Goal: Communication & Community: Answer question/provide support

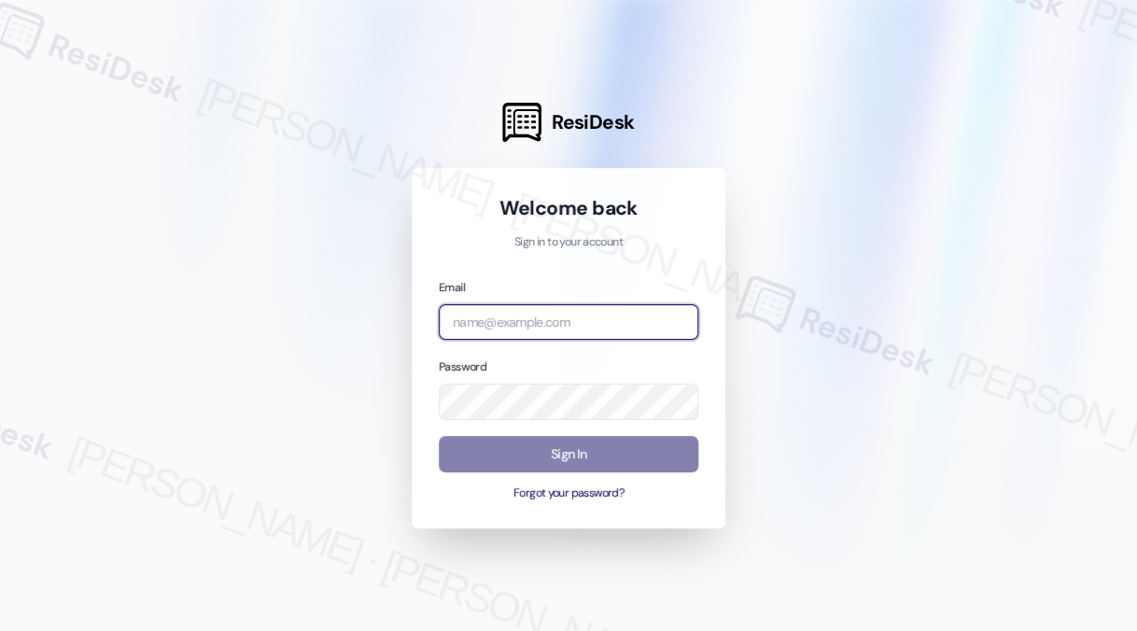
click at [534, 324] on input "email" at bounding box center [568, 322] width 259 height 36
type input "`kre"
click at [0, 630] on com-1password-button at bounding box center [0, 631] width 0 height 0
paste input "ImBlessed88!"
type input "ImBlessed88!"
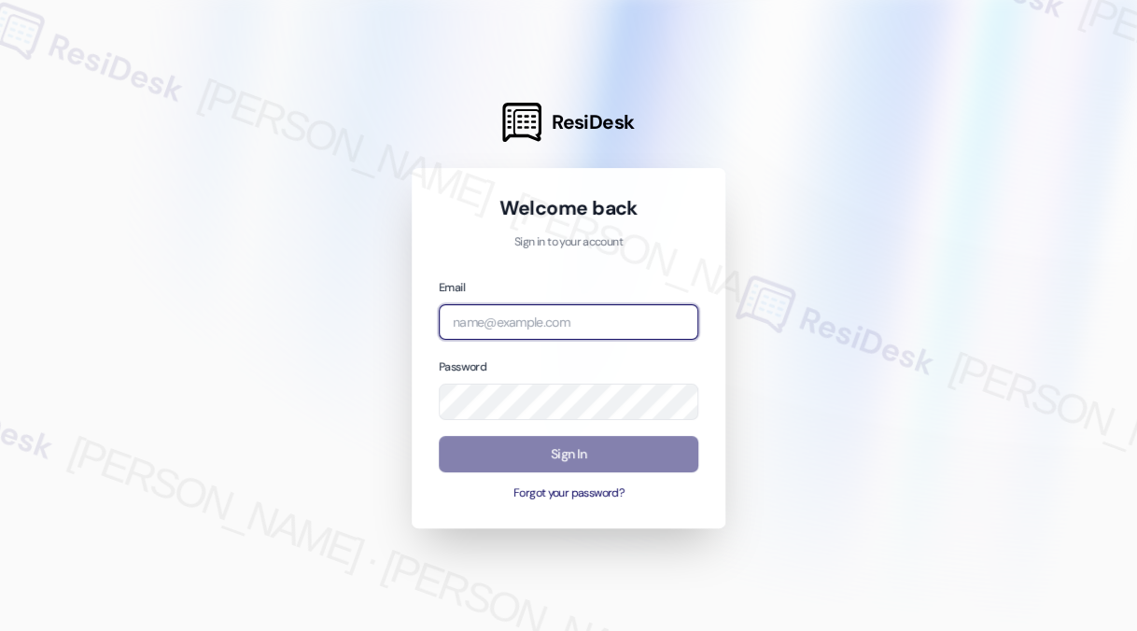
click at [0, 630] on com-1password-button at bounding box center [0, 631] width 0 height 0
click at [534, 328] on input "email" at bounding box center [568, 322] width 259 height 36
type input "[EMAIL_ADDRESS][PERSON_NAME][PERSON_NAME][DOMAIN_NAME]"
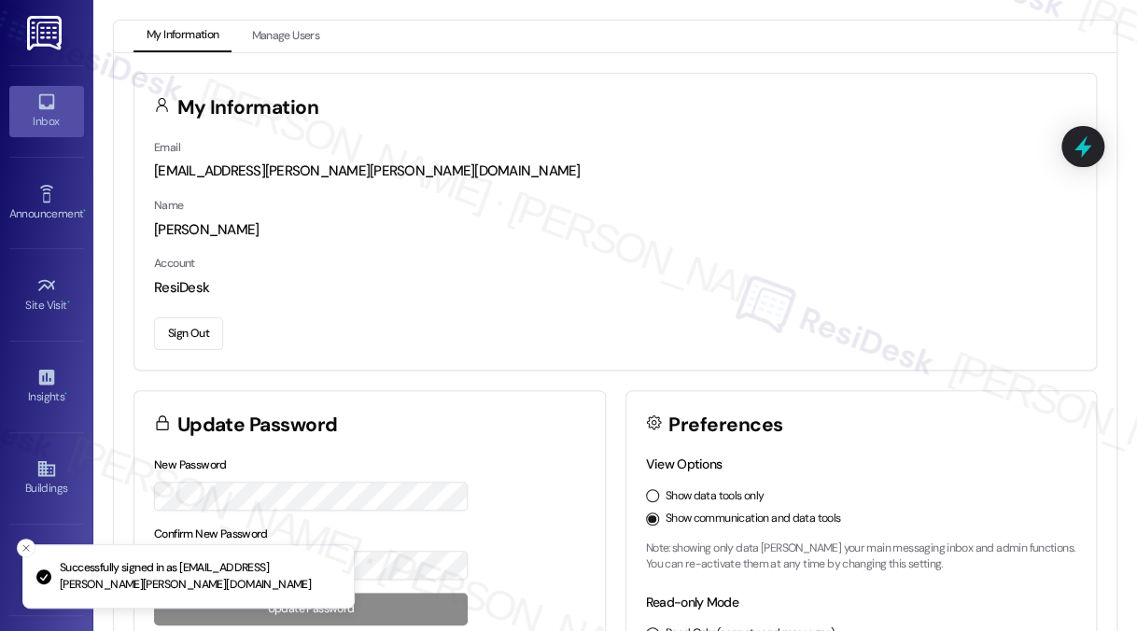
click at [65, 118] on div "Inbox" at bounding box center [46, 121] width 93 height 19
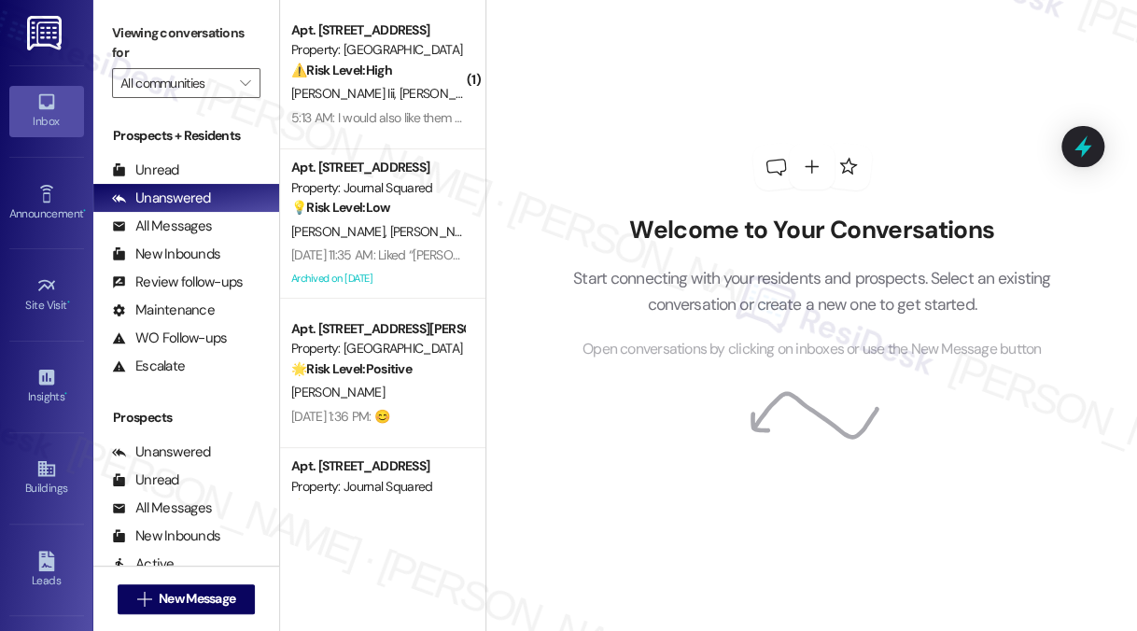
click at [210, 50] on label "Viewing conversations for" at bounding box center [186, 43] width 148 height 49
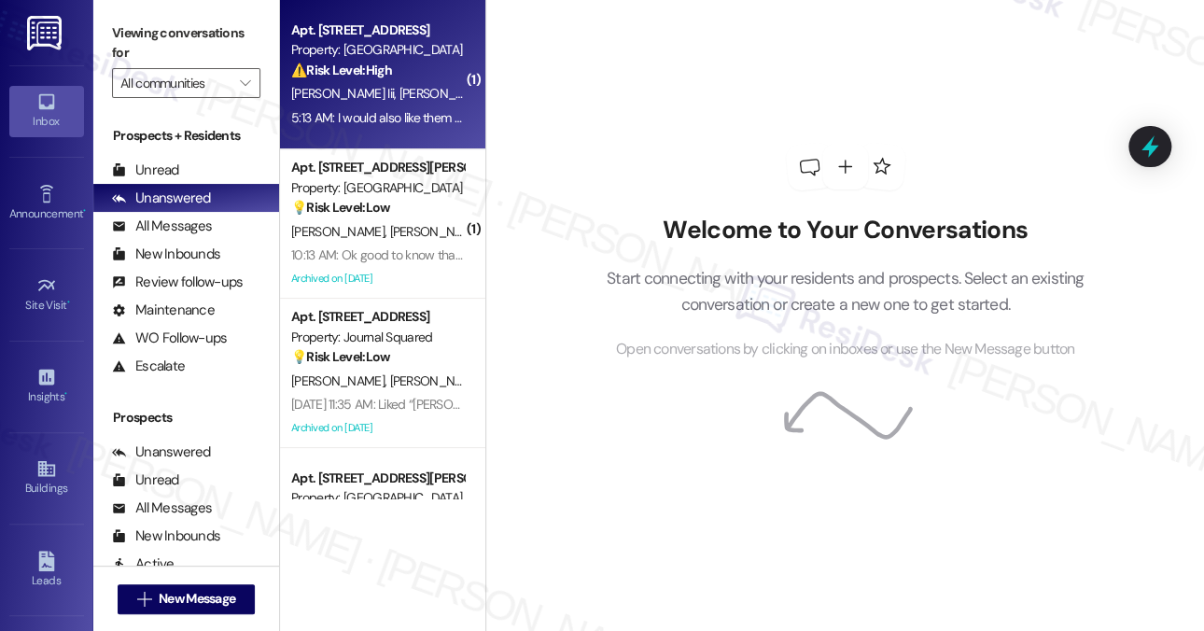
click at [400, 91] on span "[PERSON_NAME]" at bounding box center [446, 93] width 93 height 17
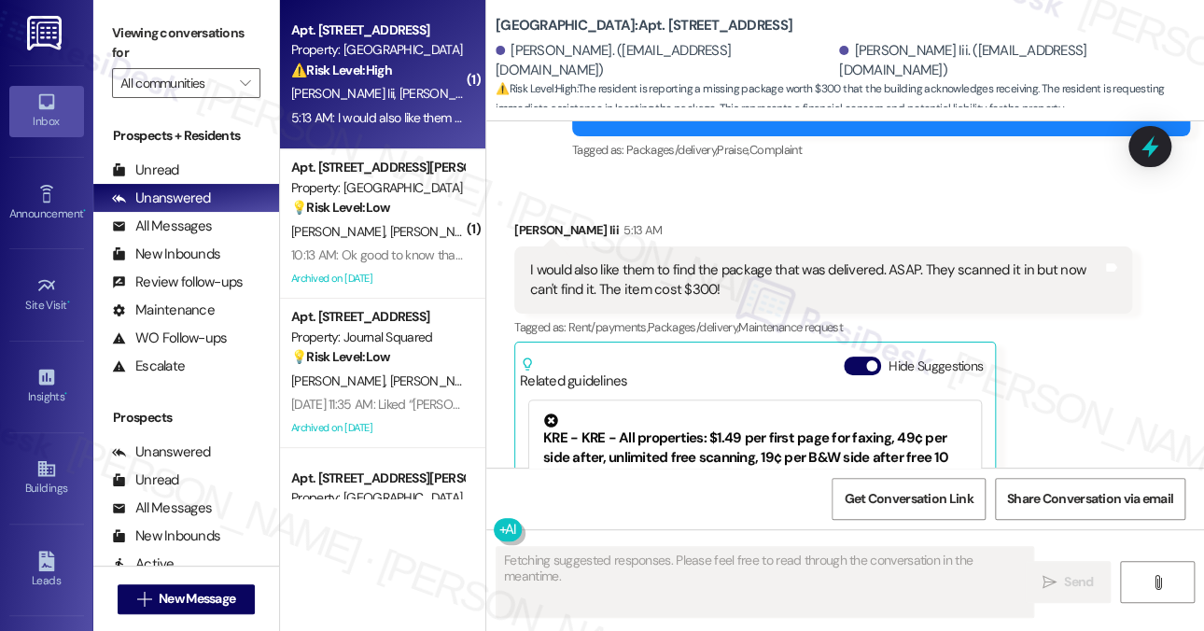
scroll to position [13487, 0]
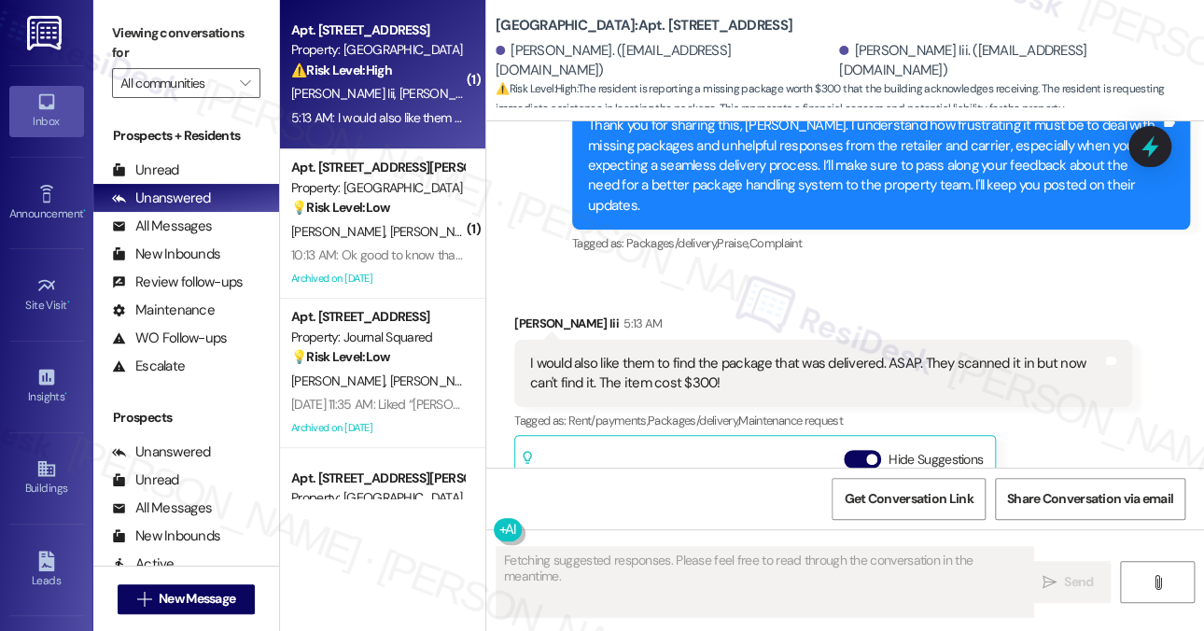
click at [889, 340] on div "I would also like them to find the package that was delivered. ASAP. They scann…" at bounding box center [823, 374] width 618 height 68
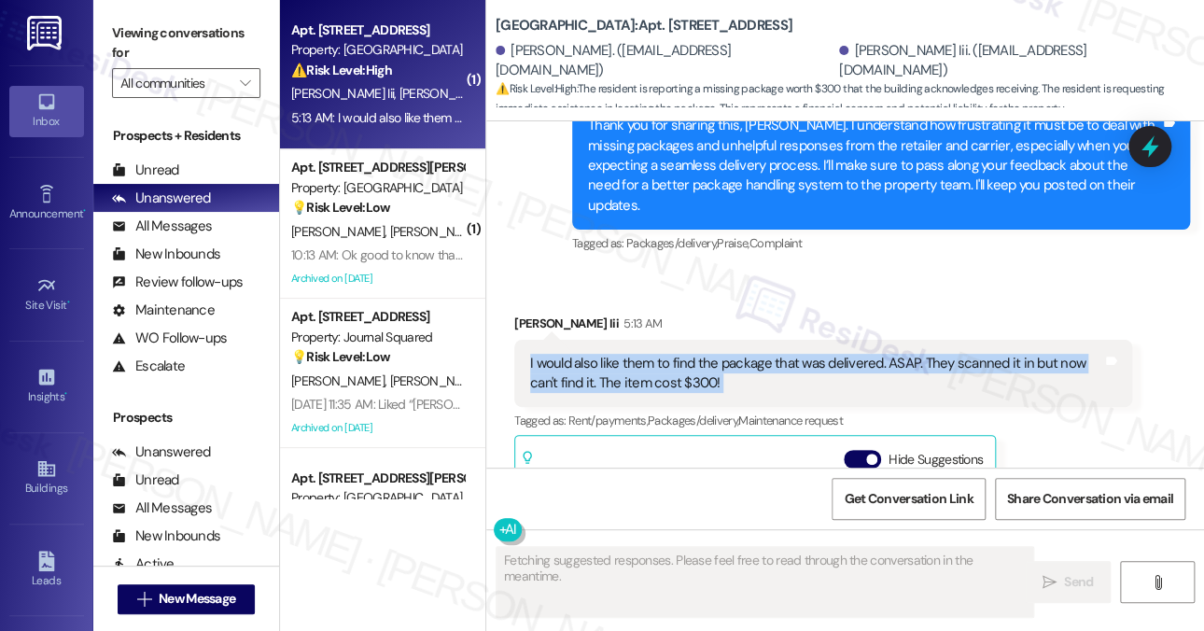
click at [889, 340] on div "I would also like them to find the package that was delivered. ASAP. They scann…" at bounding box center [823, 374] width 618 height 68
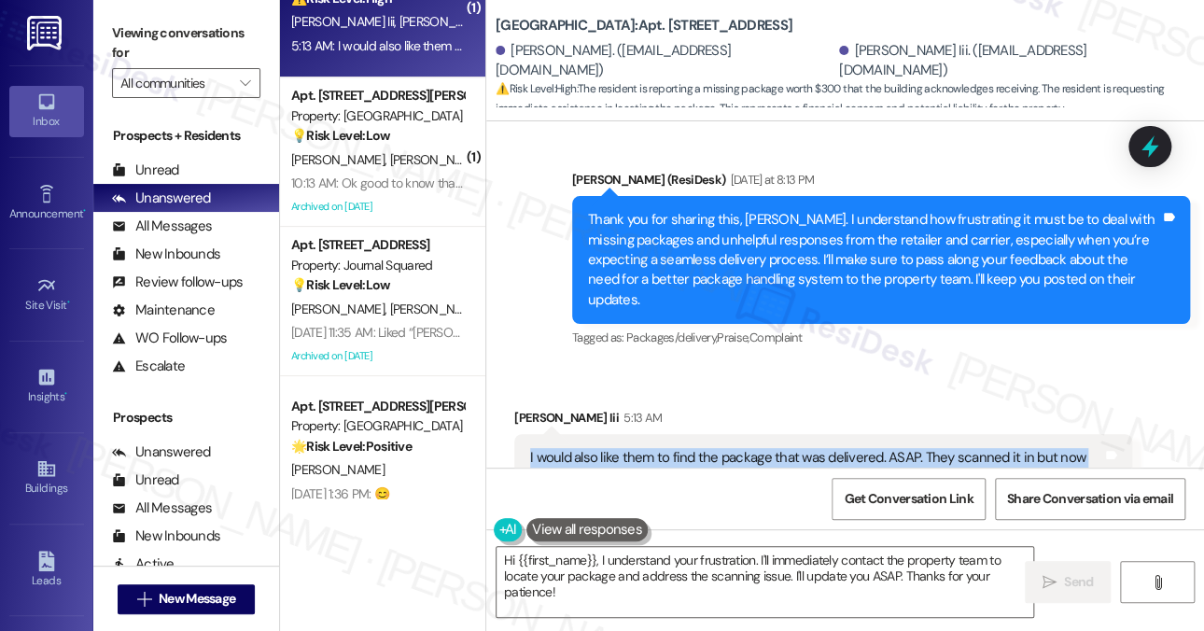
scroll to position [0, 0]
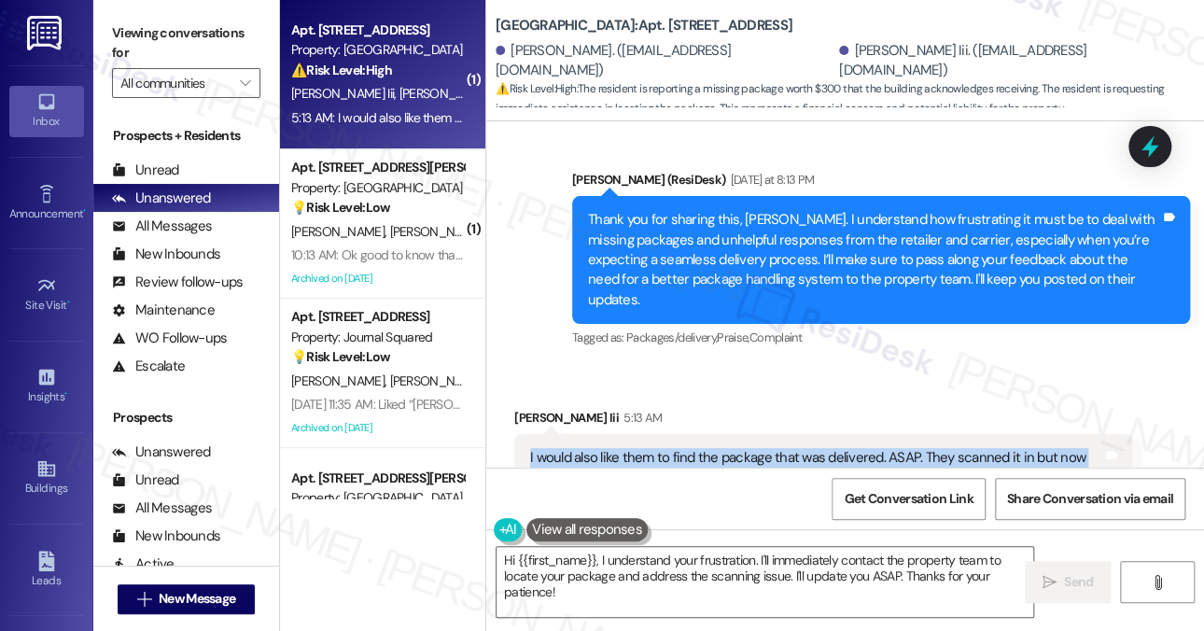
click at [709, 448] on div "I would also like them to find the package that was delivered. ASAP. They scann…" at bounding box center [816, 468] width 572 height 40
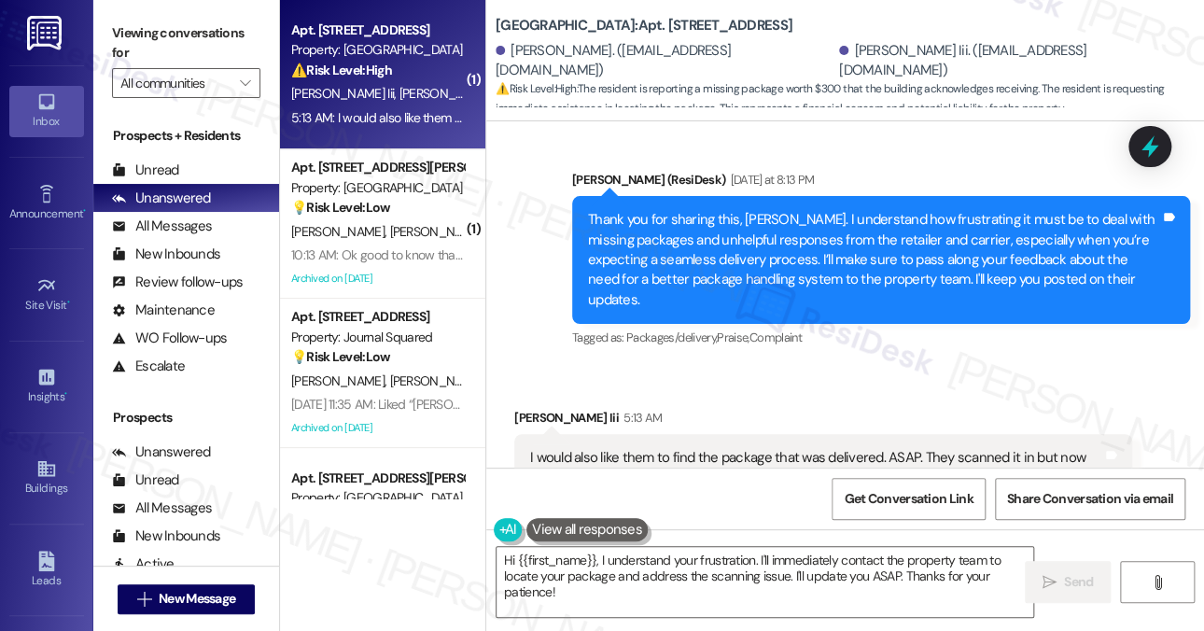
scroll to position [13844, 0]
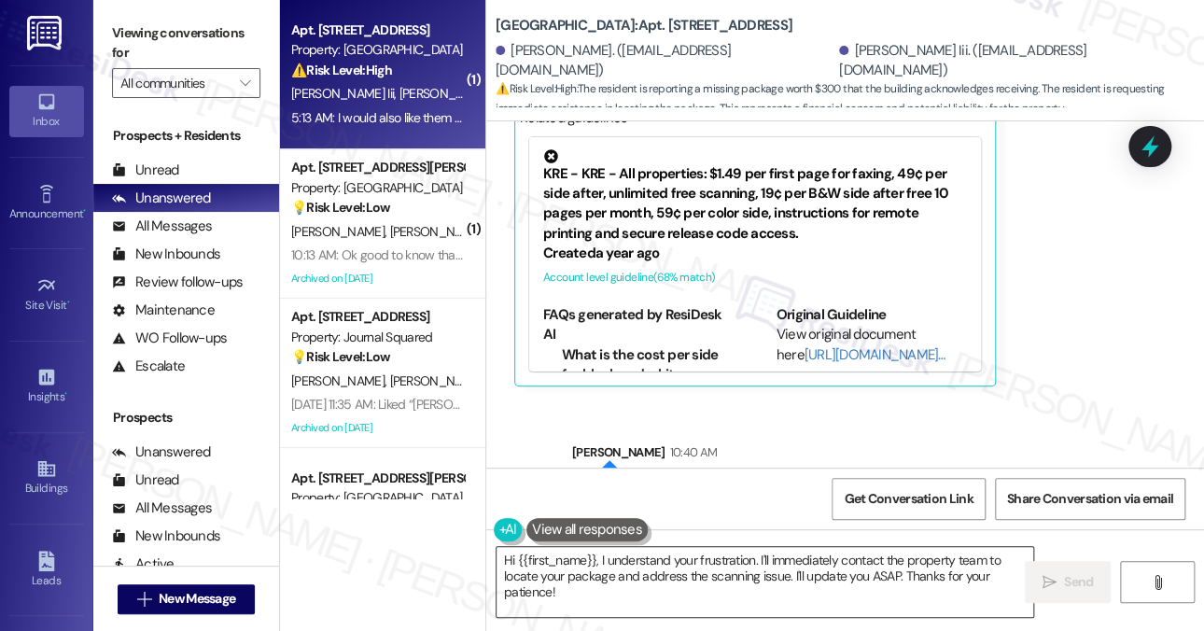
click at [777, 552] on textarea "Hi {{first_name}}, I understand your frustration. I'll immediately contact the …" at bounding box center [765, 582] width 537 height 70
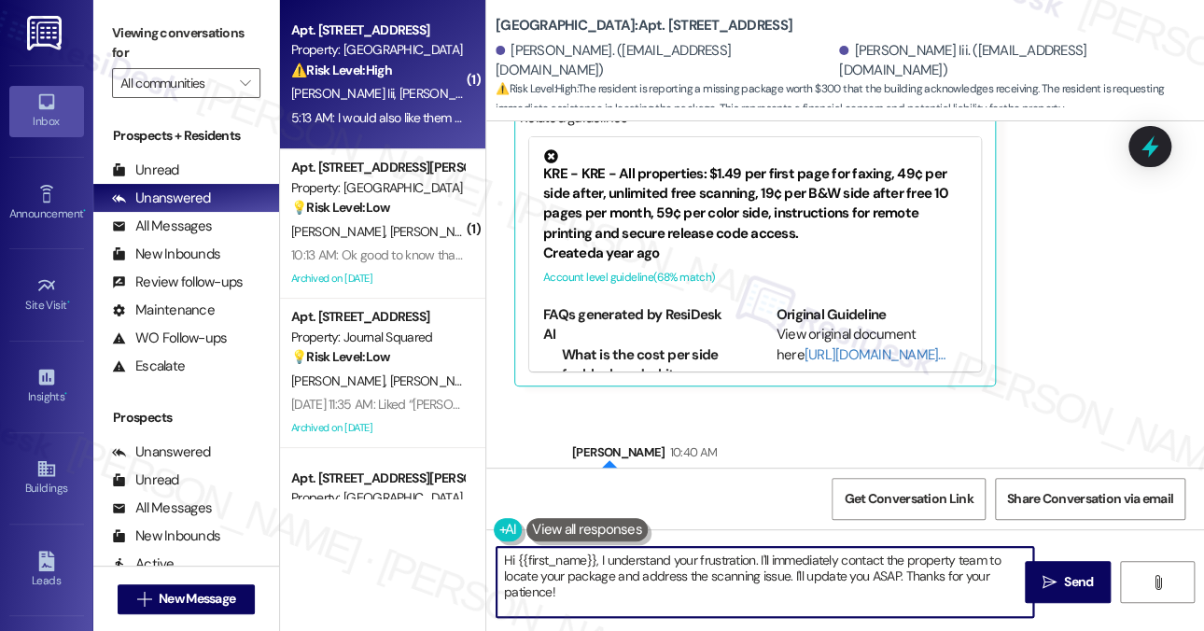
click at [777, 552] on textarea "Hi {{first_name}}, I understand your frustration. I'll immediately contact the …" at bounding box center [765, 582] width 537 height 70
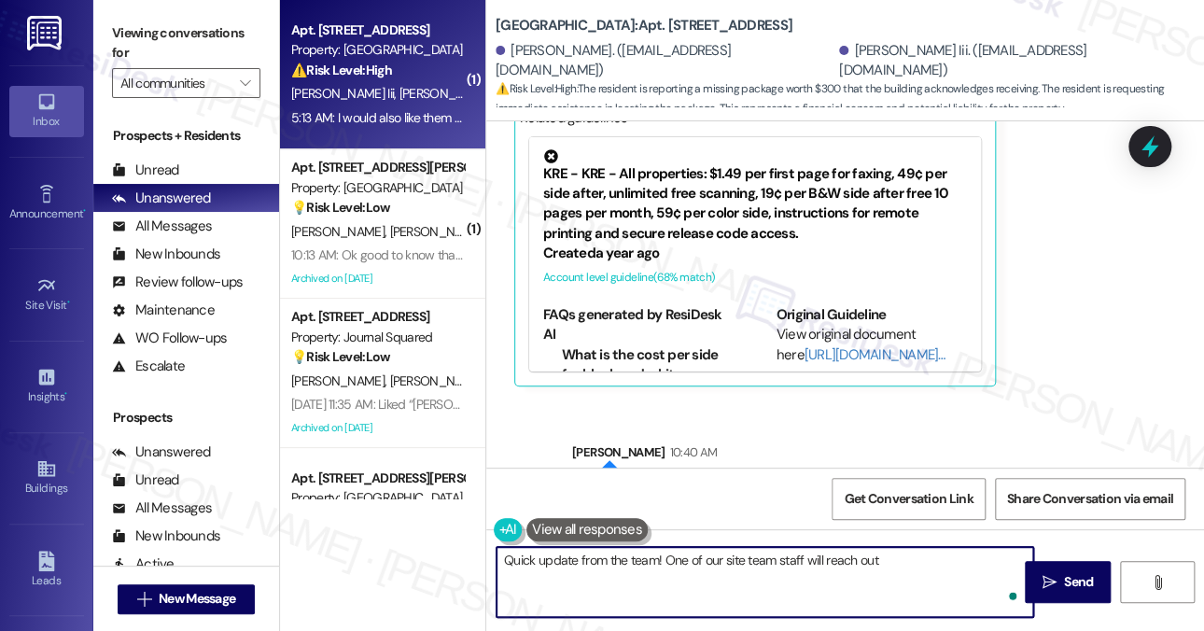
paste textarea "dvise the resident I will reach out to them."
drag, startPoint x: 892, startPoint y: 578, endPoint x: 877, endPoint y: 555, distance: 26.9
click at [877, 555] on textarea "Quick update from the team! One of our site team staff will reach out dvise the…" at bounding box center [765, 582] width 537 height 70
drag, startPoint x: 580, startPoint y: 557, endPoint x: 655, endPoint y: 556, distance: 75.6
click at [655, 556] on textarea "Quick update from the team! One of our site team staff will reach out to you" at bounding box center [765, 582] width 537 height 70
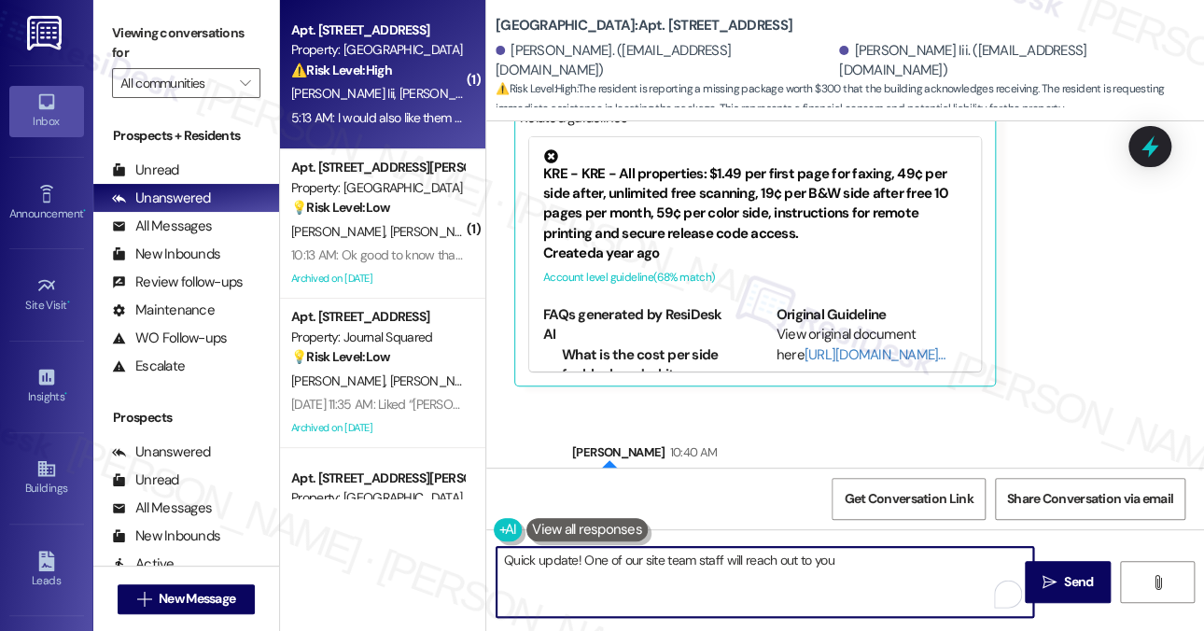
click at [865, 564] on textarea "Quick update! One of our site team staff will reach out to you" at bounding box center [765, 582] width 537 height 70
click at [715, 559] on textarea "Quick update! One of our site team staff will reach out to you" at bounding box center [765, 582] width 537 height 70
click at [845, 555] on textarea "Quick update! One of our site team staff will reach out to you" at bounding box center [765, 582] width 537 height 70
type textarea "Quick update! One of our site team staff will reach out to you."
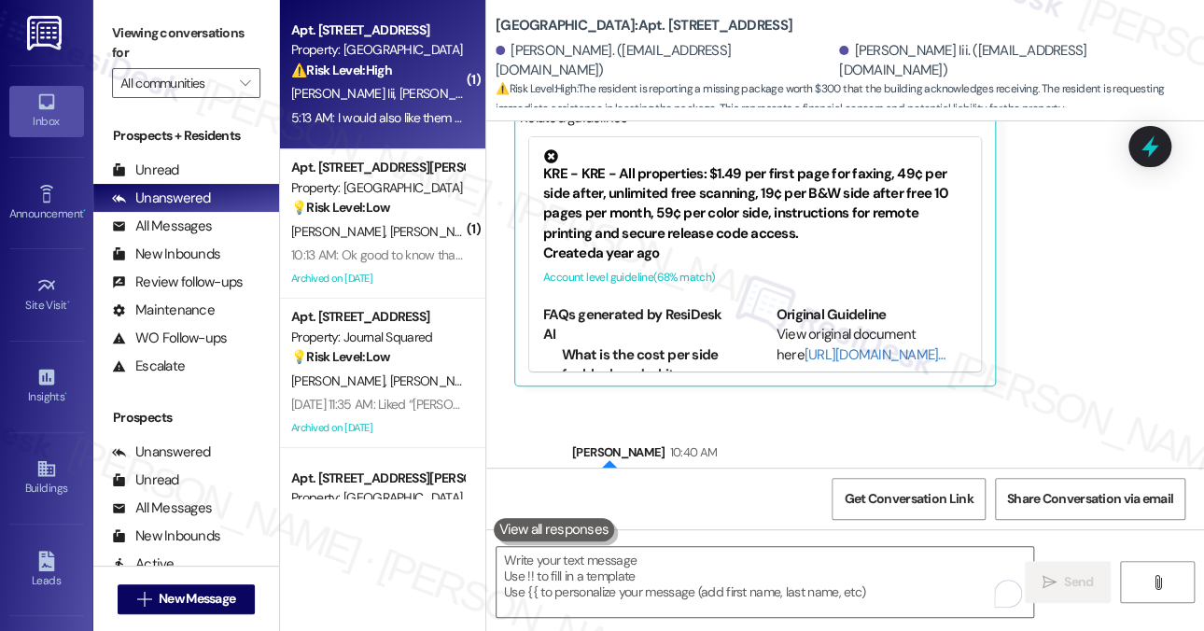
click at [159, 7] on div "Viewing conversations for All communities " at bounding box center [186, 58] width 186 height 117
click at [188, 25] on label "Viewing conversations for" at bounding box center [186, 43] width 148 height 49
click at [201, 31] on label "Viewing conversations for" at bounding box center [186, 43] width 148 height 49
click at [698, 578] on textarea "To enrich screen reader interactions, please activate Accessibility in Grammarl…" at bounding box center [765, 582] width 537 height 70
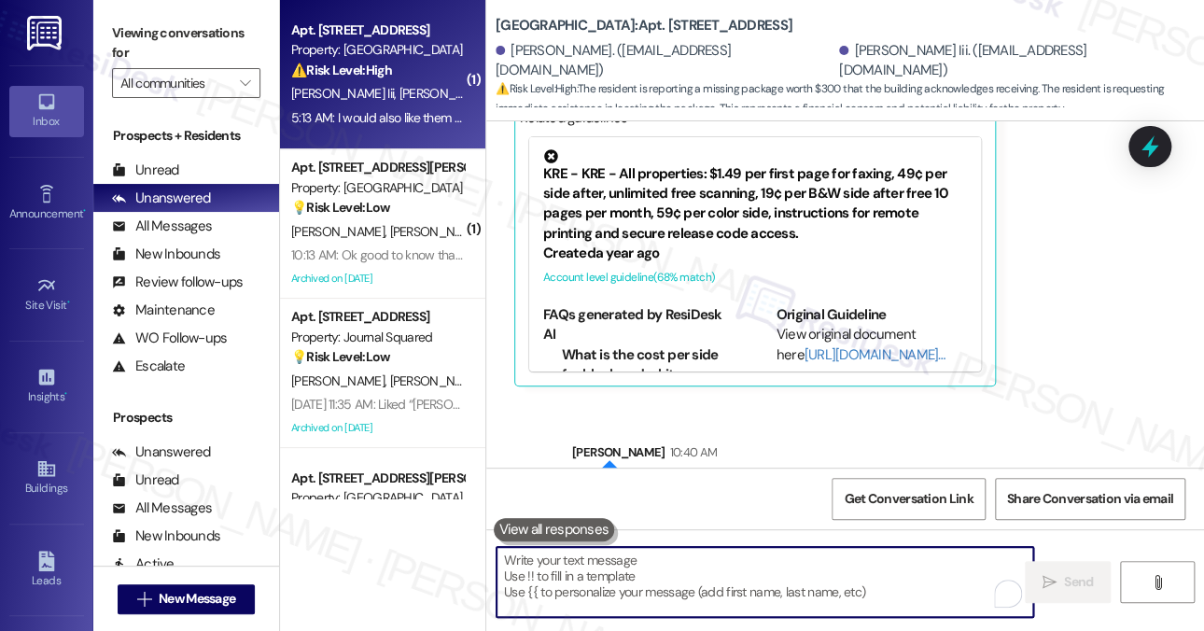
paste textarea "Quick update! One of our site team members will be reaching out to you shortly."
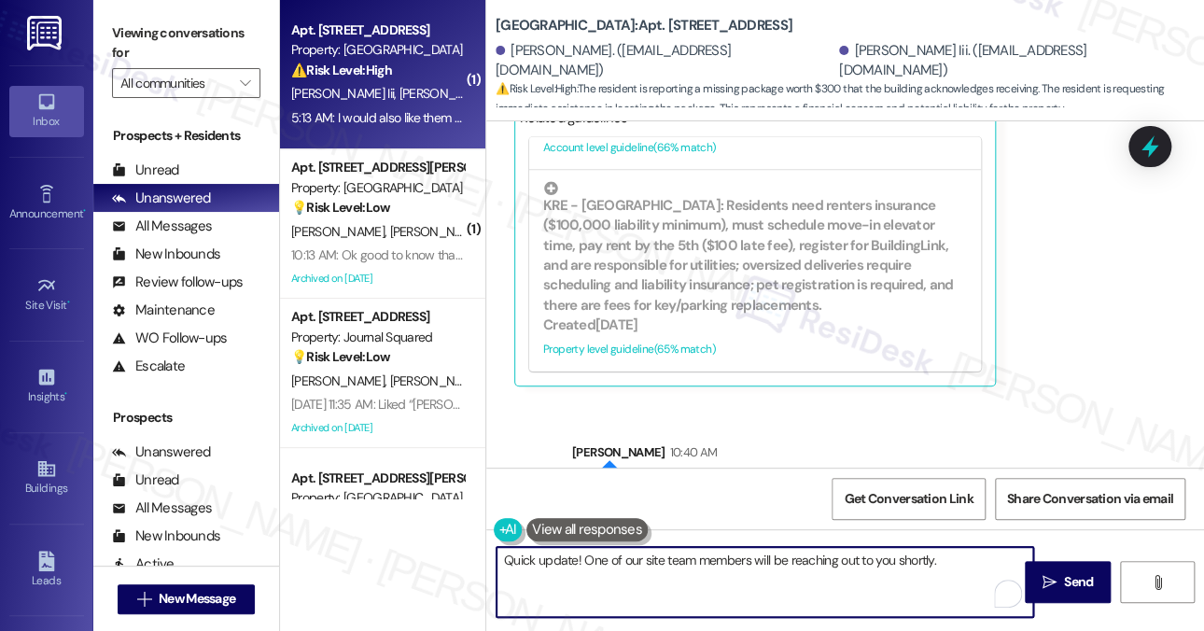
drag, startPoint x: 960, startPoint y: 559, endPoint x: 892, endPoint y: 558, distance: 67.2
click at [892, 558] on textarea "Quick update! One of our site team members will be reaching out to you shortly." at bounding box center [765, 582] width 537 height 70
type textarea "Quick update! One of our site team members will be reaching out to you."
click at [915, 544] on div "Quick update! One of our site team members will be reaching out to you.  Send " at bounding box center [845, 599] width 718 height 140
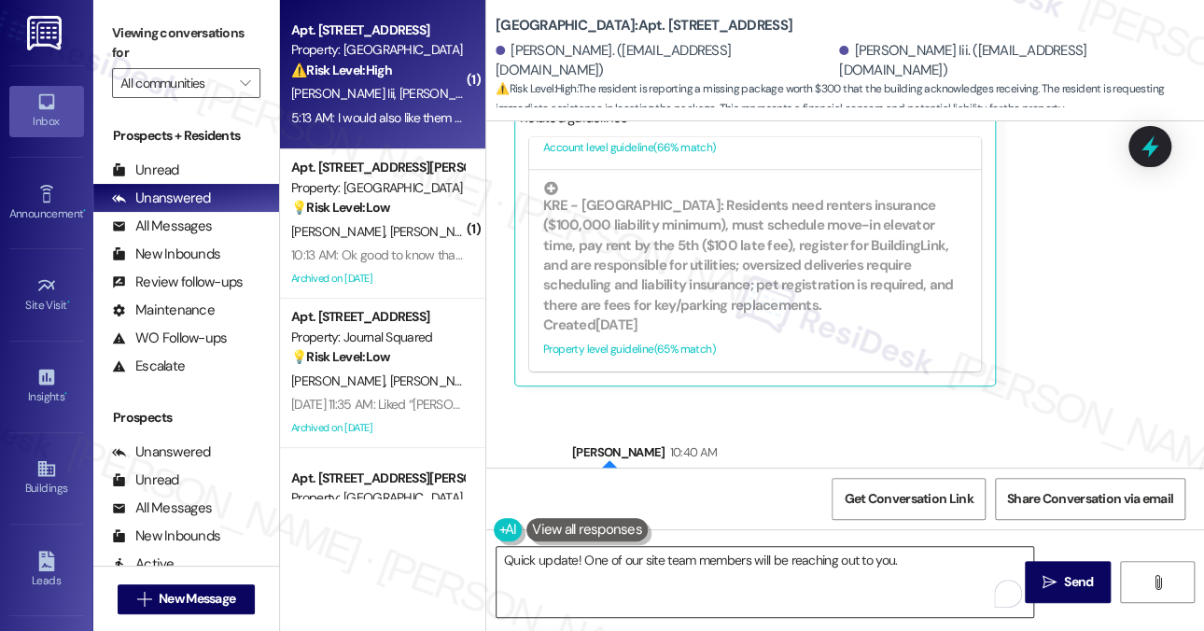
click at [919, 559] on textarea "Quick update! One of our site team members will be reaching out to you." at bounding box center [765, 582] width 537 height 70
click at [1065, 578] on span "Send" at bounding box center [1078, 582] width 29 height 20
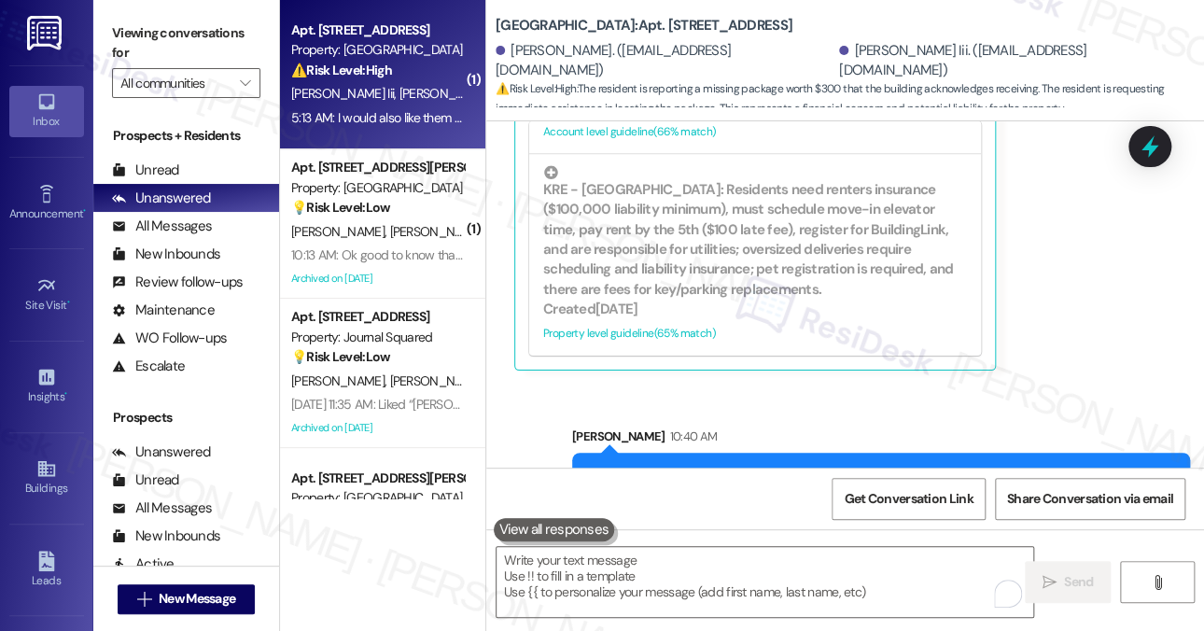
scroll to position [13974, 0]
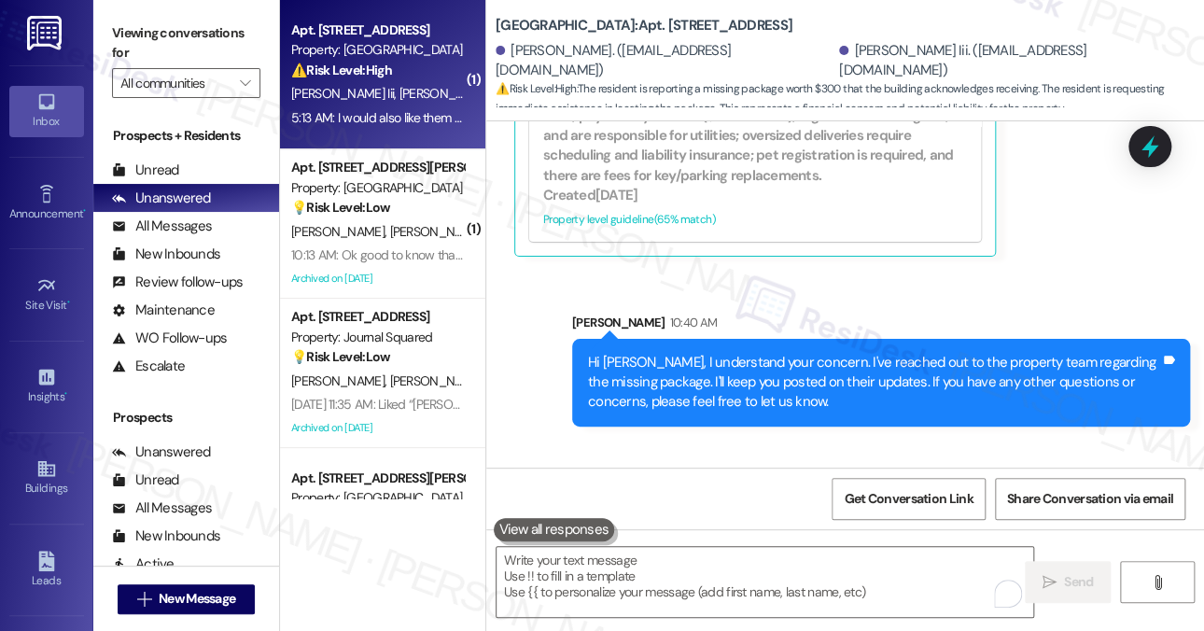
click at [898, 523] on div "Quick update! One of our site team members will be reaching out to you." at bounding box center [945, 533] width 430 height 20
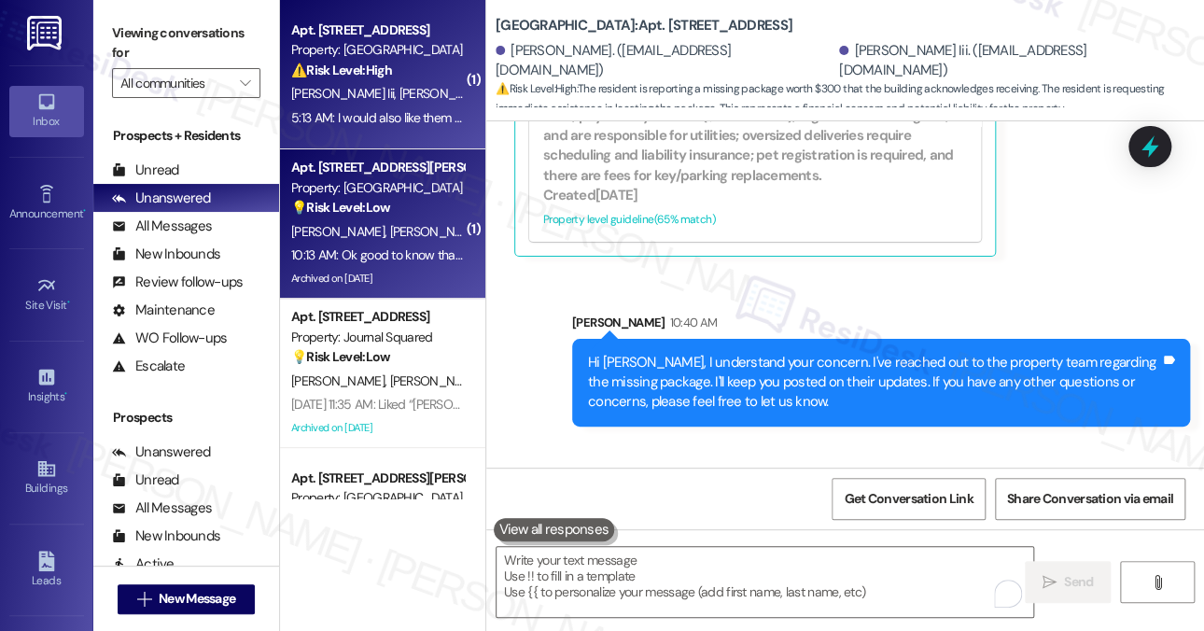
click at [372, 252] on div "10:13 AM: Ok good to know thank you! 10:13 AM: Ok good to know thank you!" at bounding box center [392, 254] width 203 height 17
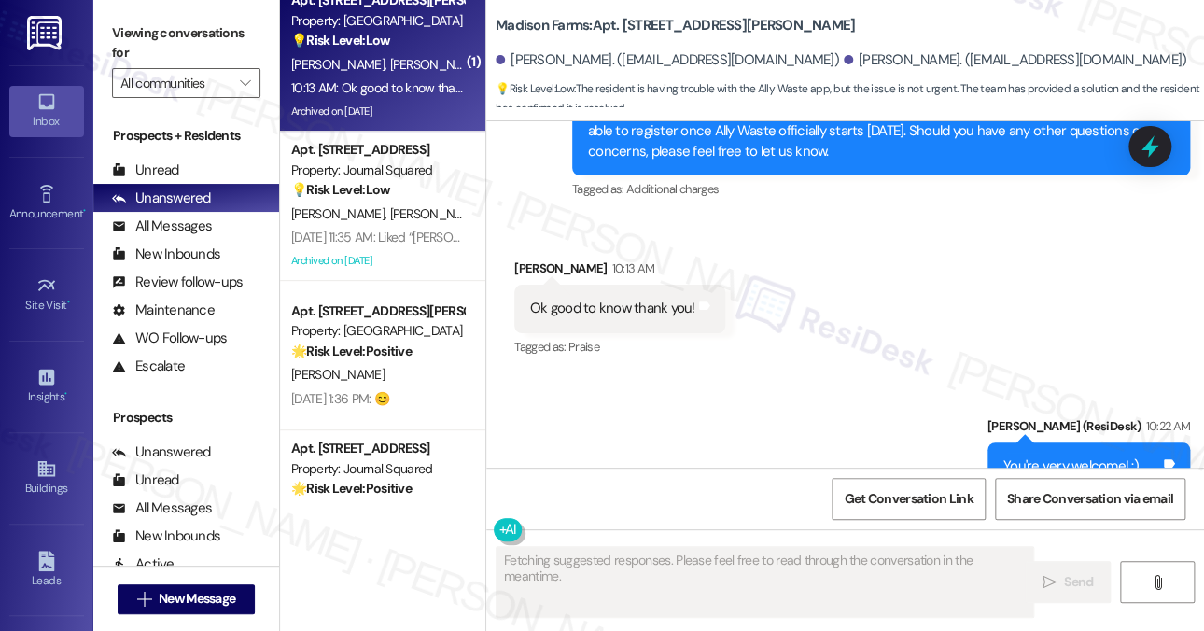
scroll to position [0, 0]
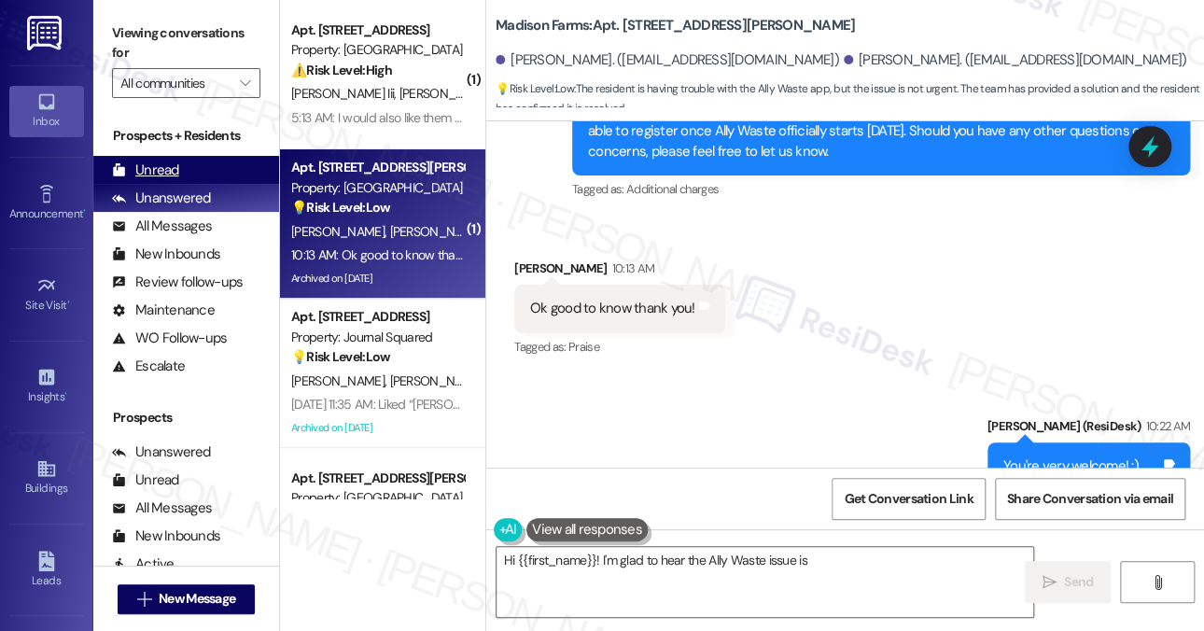
click at [183, 171] on div "Unread (0)" at bounding box center [186, 170] width 186 height 28
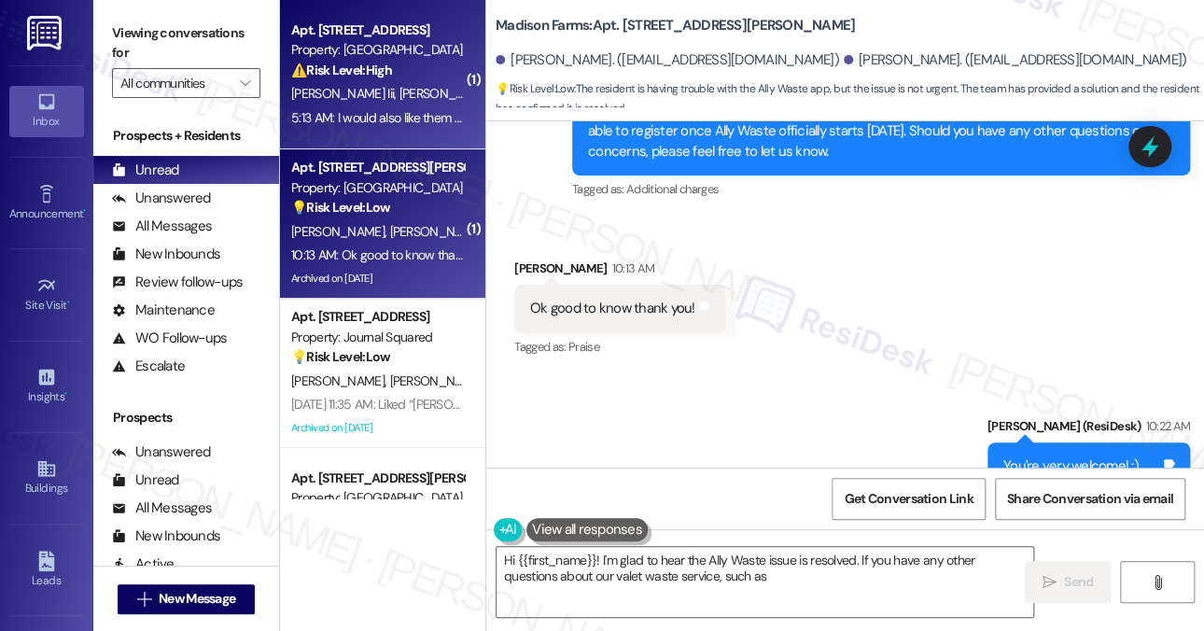
type textarea "Hi {{first_name}}! I'm glad to hear the Ally Waste issue is resolved. If you ha…"
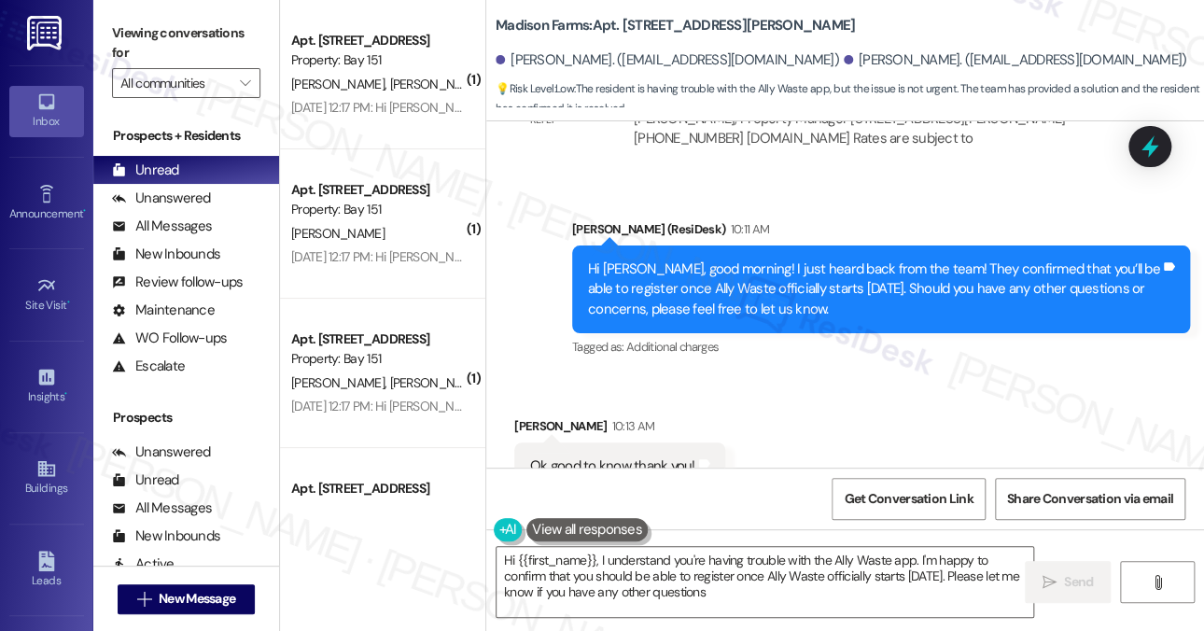
type textarea "Hi {{first_name}}, I understand you're having trouble with the Ally Waste app. …"
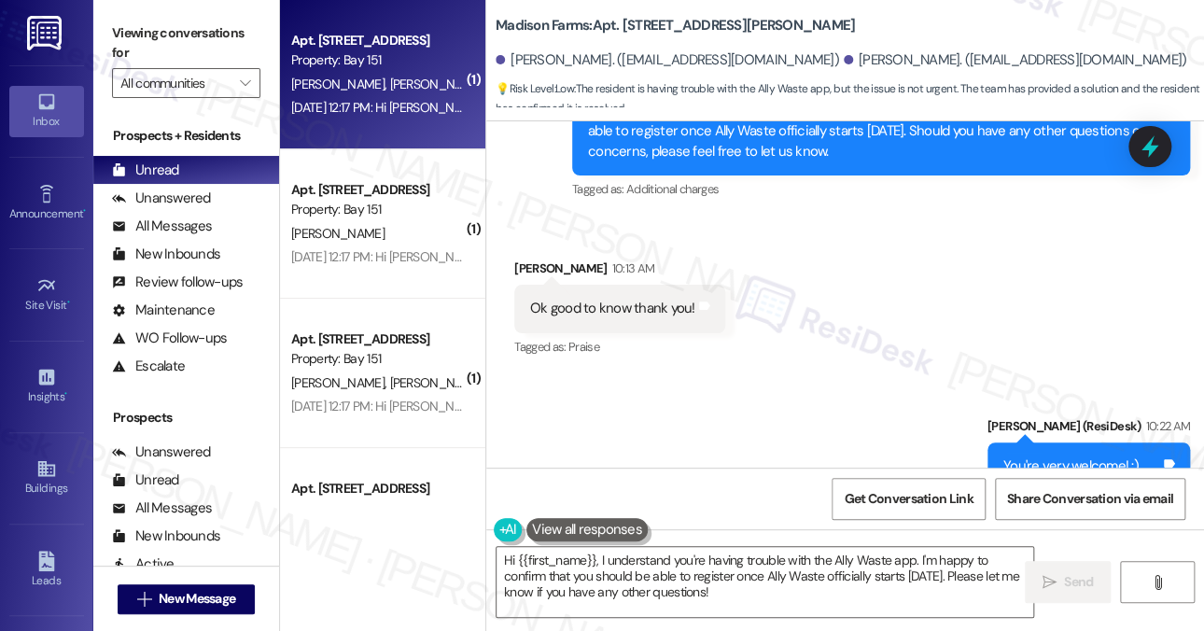
click at [385, 88] on div "[PERSON_NAME] [PERSON_NAME]" at bounding box center [377, 84] width 176 height 23
type textarea "Fetching suggested responses. Please feel free to read through the conversation…"
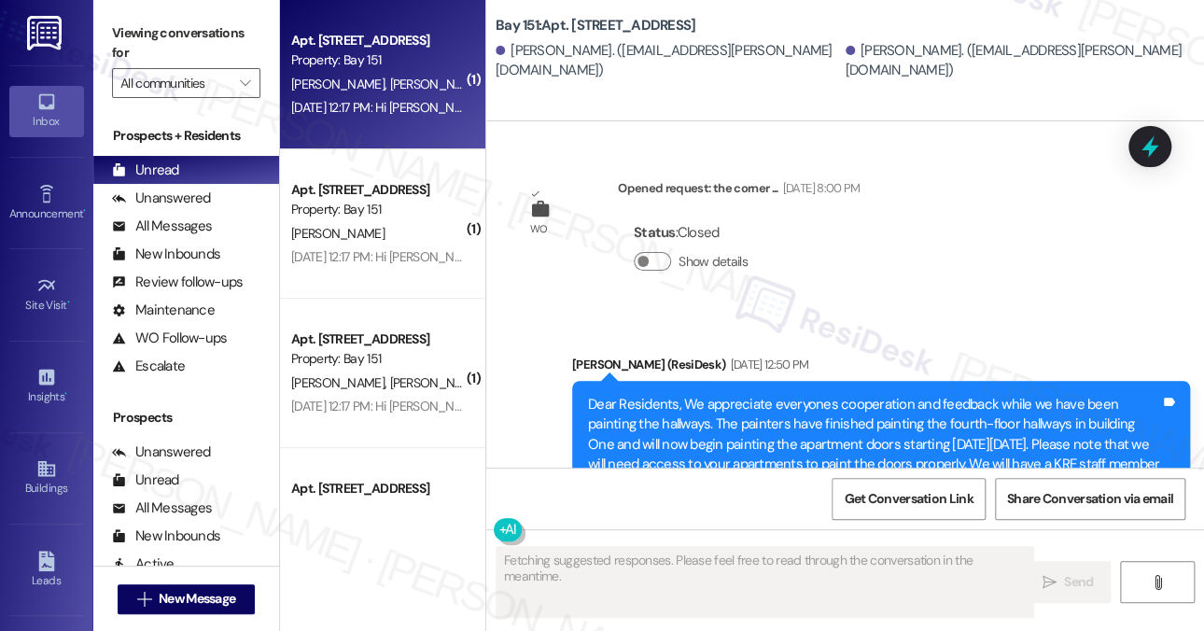
type textarea "Fetching suggested responses. Please feel free to read through the conversation…"
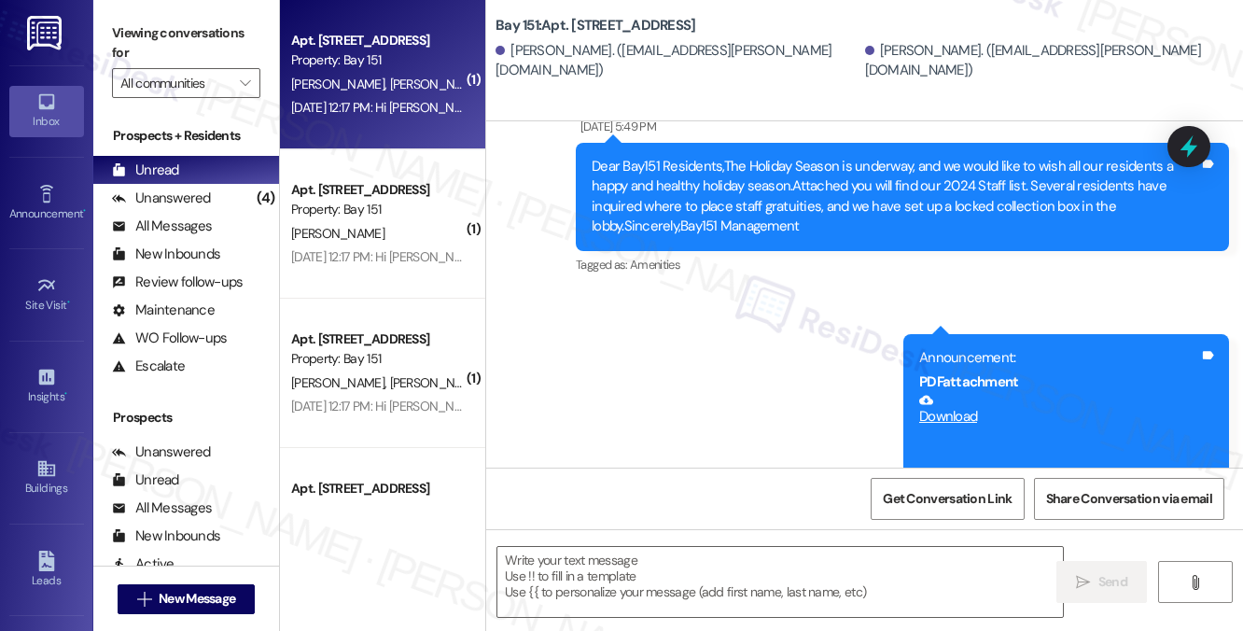
scroll to position [29370, 0]
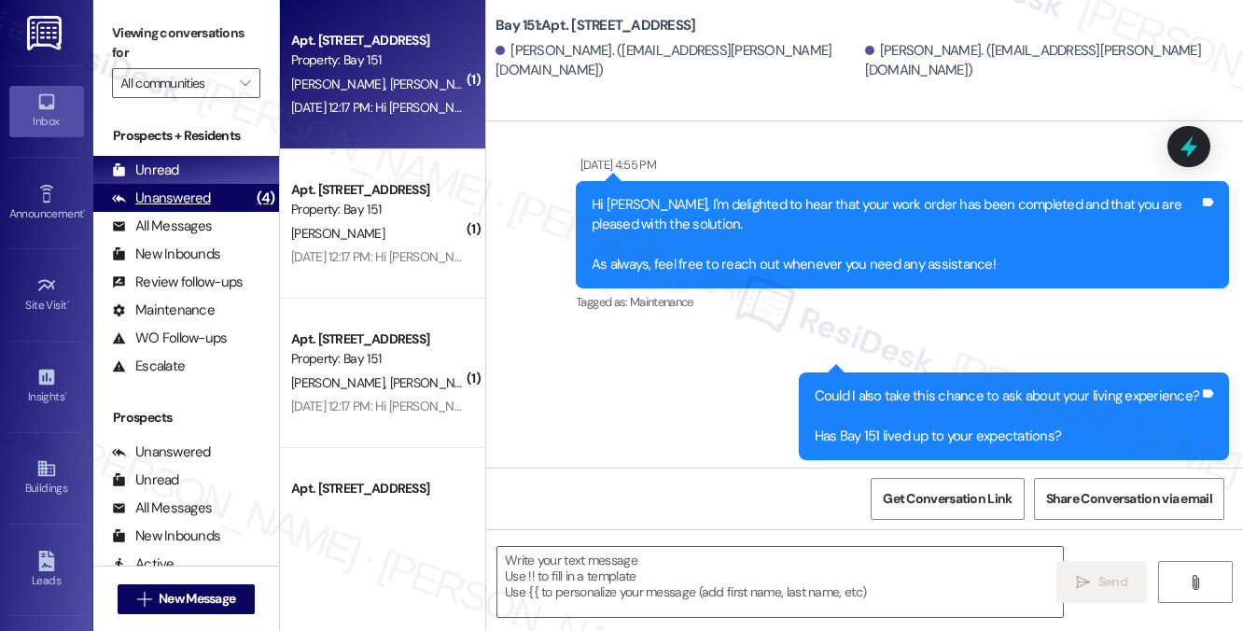
click at [206, 212] on div "All Messages (undefined)" at bounding box center [186, 226] width 186 height 28
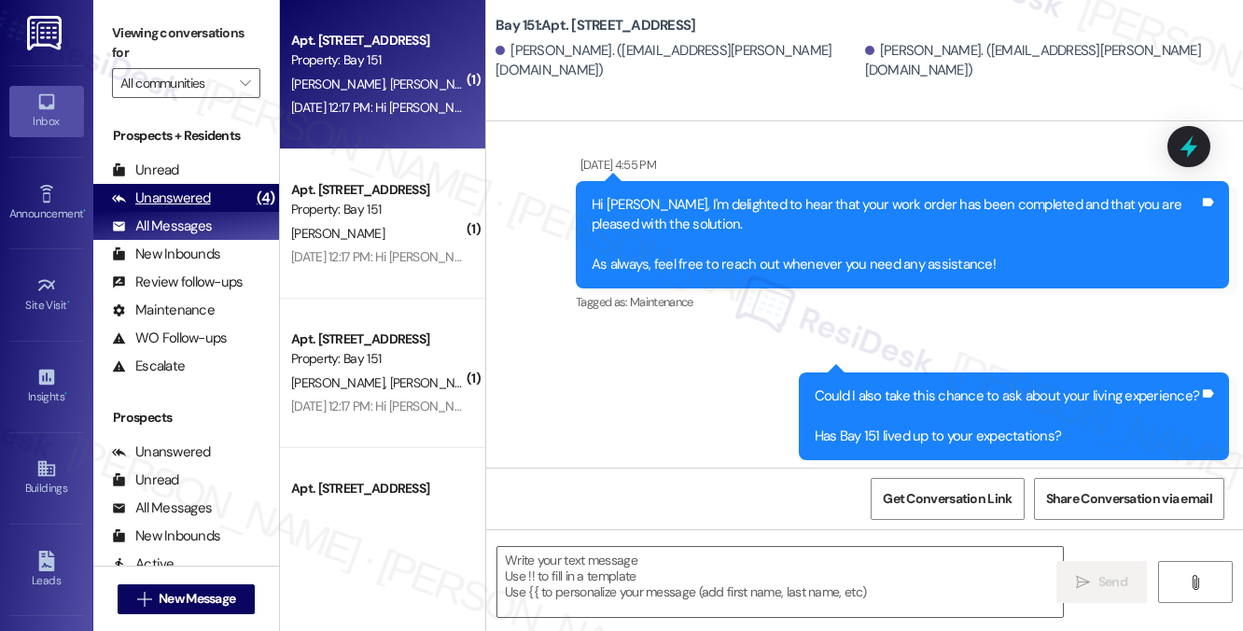
click at [203, 193] on div "Unanswered" at bounding box center [161, 199] width 99 height 20
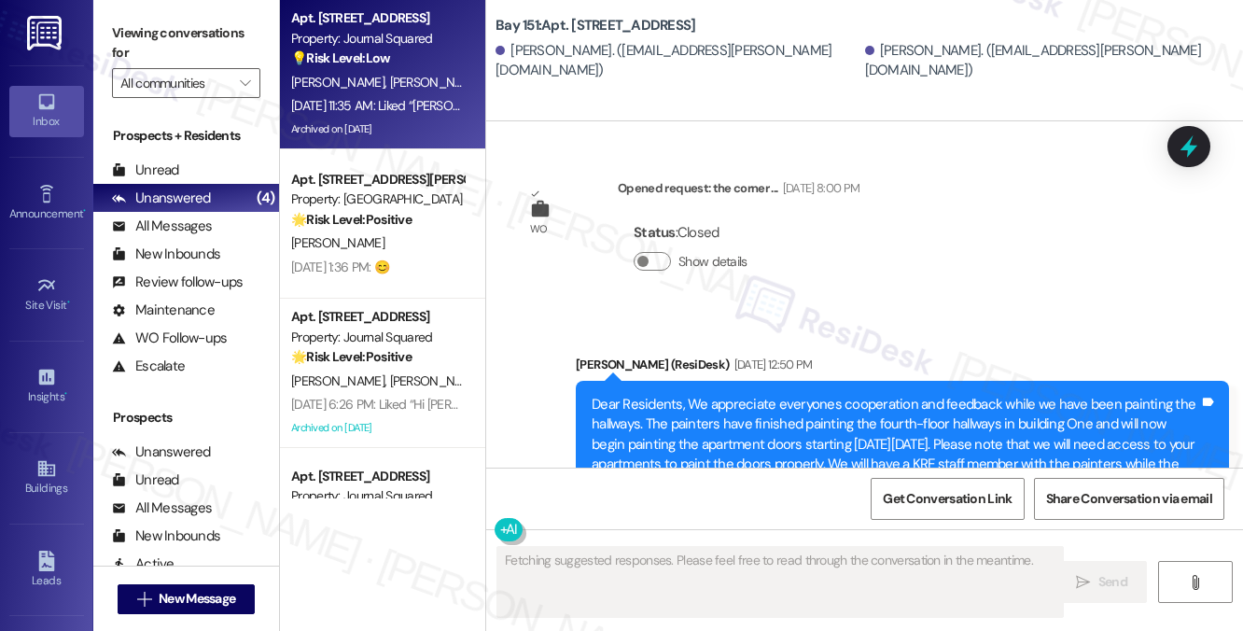
type textarea "Fetching suggested responses. Please feel free to read through the conversation…"
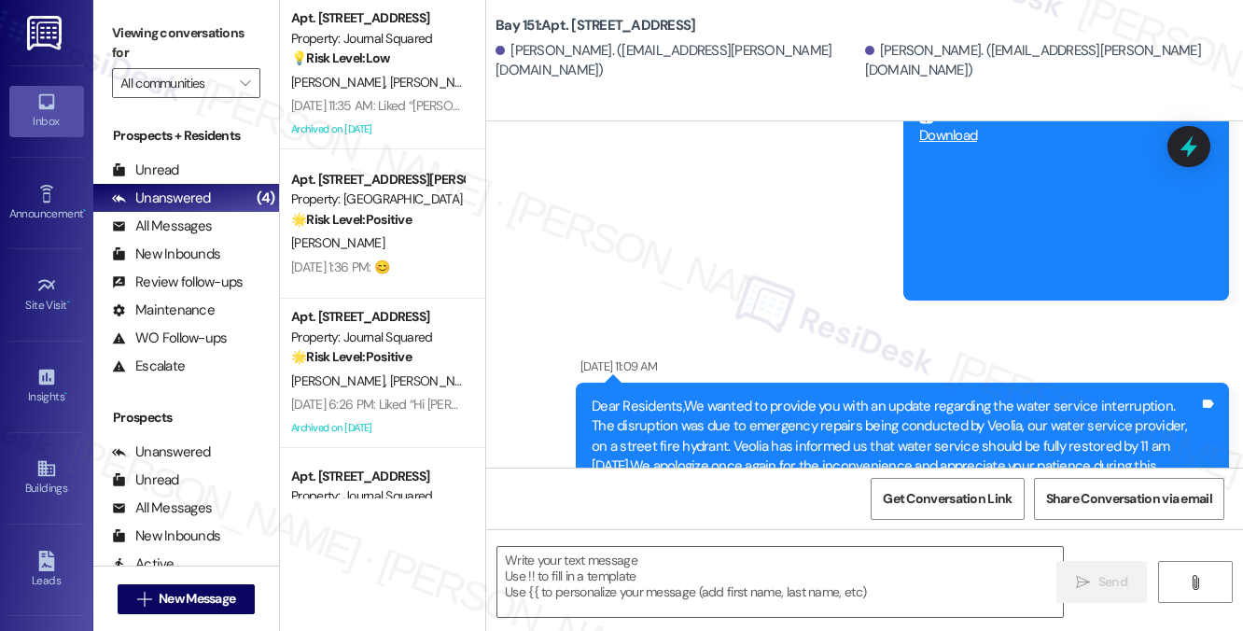
scroll to position [28996, 0]
